Goal: Transaction & Acquisition: Purchase product/service

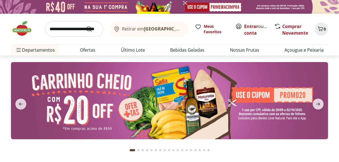
click at [50, 29] on input "search" at bounding box center [74, 28] width 58 height 15
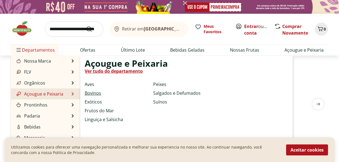
click at [95, 93] on link "Bovinos" at bounding box center [93, 93] width 16 height 7
select select "**********"
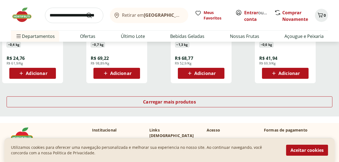
scroll to position [411, 0]
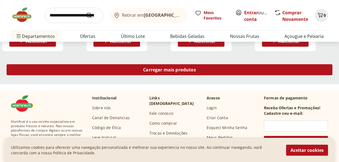
click at [163, 68] on span "Carregar mais produtos" at bounding box center [169, 70] width 53 height 4
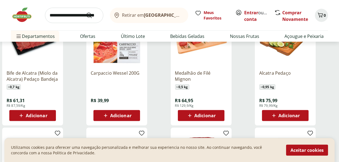
scroll to position [549, 0]
